Goal: Task Accomplishment & Management: Manage account settings

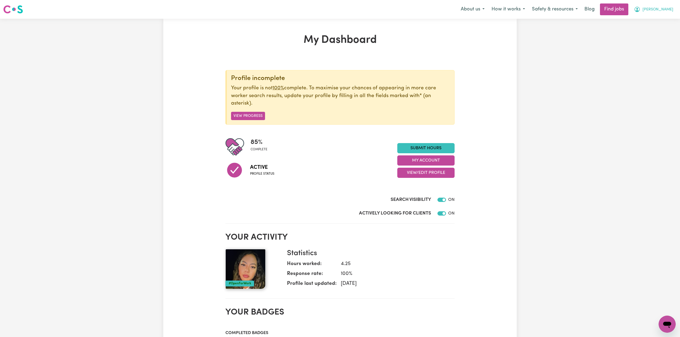
drag, startPoint x: 661, startPoint y: 7, endPoint x: 665, endPoint y: 7, distance: 4.0
click at [662, 7] on span "[PERSON_NAME]" at bounding box center [657, 10] width 31 height 6
click at [652, 20] on link "My Account" at bounding box center [655, 21] width 42 height 10
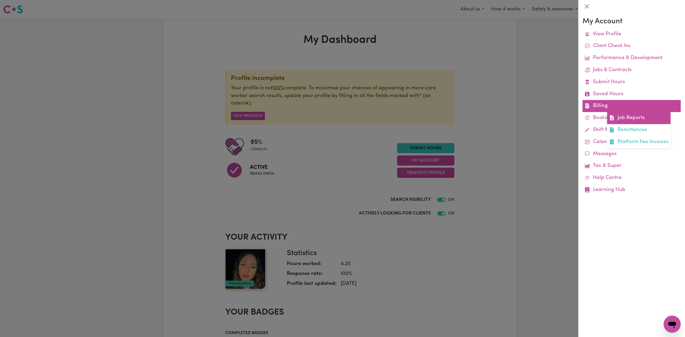
click at [617, 115] on link "Job Reports" at bounding box center [638, 118] width 63 height 12
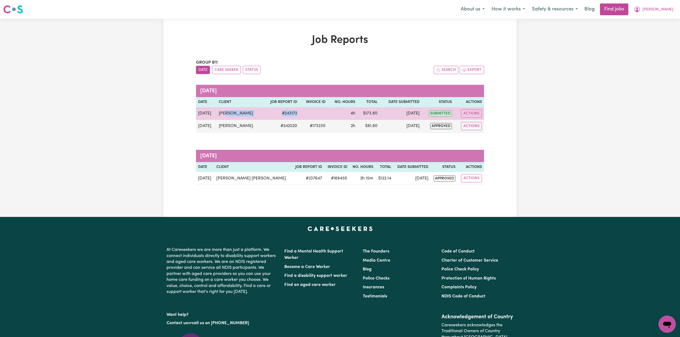
drag, startPoint x: 226, startPoint y: 118, endPoint x: 307, endPoint y: 119, distance: 80.8
click at [307, 119] on tr "[DATE] [PERSON_NAME] # 243172 4h $ 173.80 [DATE] submitted Actions" at bounding box center [340, 113] width 288 height 13
drag, startPoint x: 340, startPoint y: 113, endPoint x: 374, endPoint y: 113, distance: 34.0
click at [374, 113] on tr "[DATE] [PERSON_NAME] # 243172 4h $ 173.80 [DATE] submitted Actions" at bounding box center [340, 113] width 288 height 13
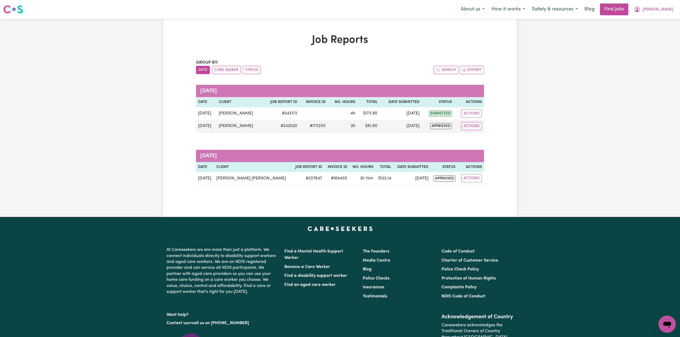
click at [341, 56] on div "Job Reports Group by: Date Care Seeker Status Search Export [DATE] Date Client …" at bounding box center [340, 118] width 294 height 168
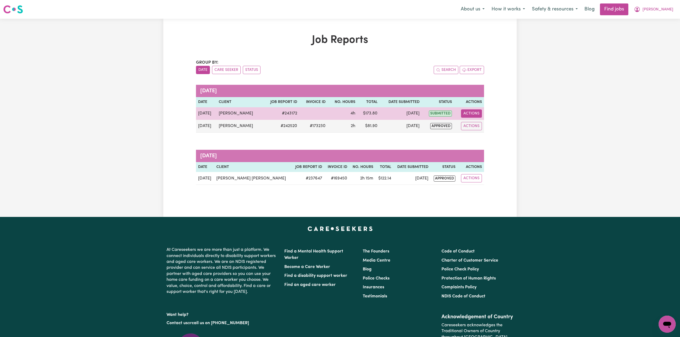
click at [474, 113] on button "Actions" at bounding box center [471, 113] width 21 height 8
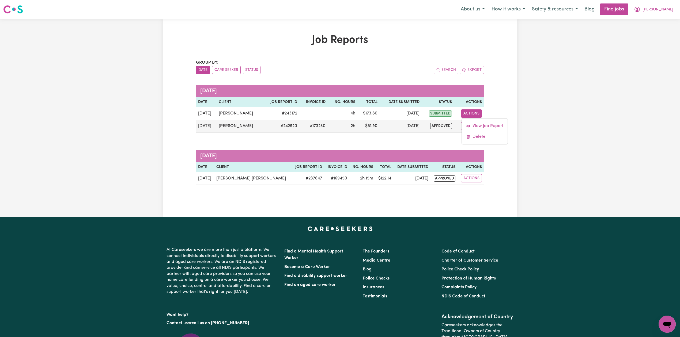
click at [543, 93] on div "Job Reports Group by: Date Care Seeker Status Search Export [DATE] Date Client …" at bounding box center [340, 118] width 680 height 198
click at [660, 10] on span "[PERSON_NAME]" at bounding box center [657, 10] width 31 height 6
click at [646, 42] on link "Logout" at bounding box center [655, 41] width 42 height 10
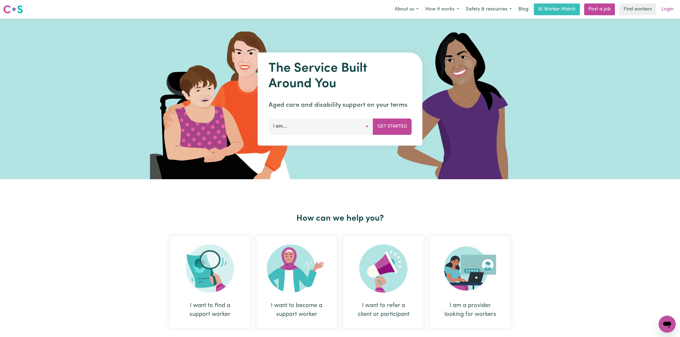
click at [672, 9] on link "Login" at bounding box center [667, 9] width 18 height 12
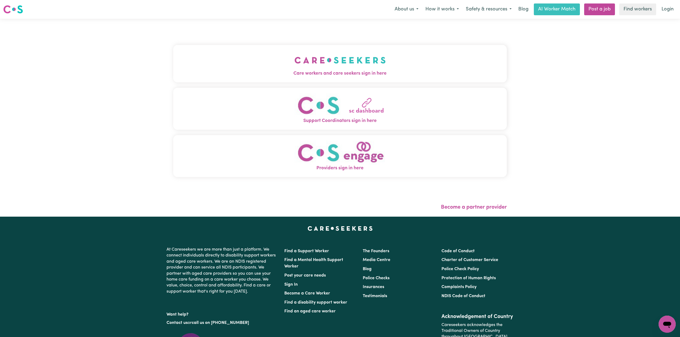
click at [269, 40] on div "Care workers and care seekers sign in here Support Coordinators sign in here Pr…" at bounding box center [339, 113] width 333 height 169
click at [235, 61] on button "Care workers and care seekers sign in here" at bounding box center [339, 63] width 333 height 37
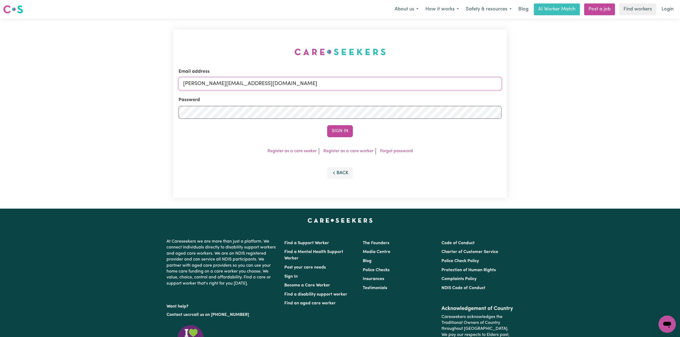
drag, startPoint x: 256, startPoint y: 87, endPoint x: 254, endPoint y: 89, distance: 3.1
click at [255, 87] on input "[PERSON_NAME][EMAIL_ADDRESS][DOMAIN_NAME]" at bounding box center [339, 83] width 323 height 13
drag, startPoint x: 209, startPoint y: 82, endPoint x: 351, endPoint y: 89, distance: 141.5
click at [351, 89] on input "Superuser~[EMAIL_ADDRESS][DOMAIN_NAME]" at bounding box center [339, 83] width 323 height 13
click at [248, 89] on input "Superuser~[EMAIL_ADDRESS][DOMAIN_NAME]" at bounding box center [339, 83] width 323 height 13
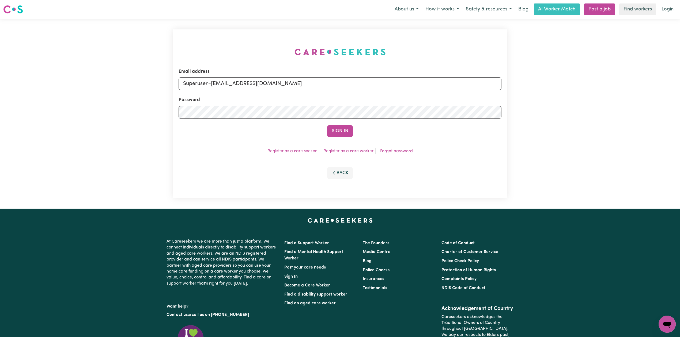
drag, startPoint x: 210, startPoint y: 82, endPoint x: 354, endPoint y: 92, distance: 143.7
click at [356, 89] on input "Superuser~[EMAIL_ADDRESS][DOMAIN_NAME]" at bounding box center [339, 83] width 323 height 13
type input "Superuser~[EMAIL_ADDRESS][DOMAIN_NAME]"
click at [342, 129] on button "Sign In" at bounding box center [340, 131] width 26 height 12
